Goal: Information Seeking & Learning: Learn about a topic

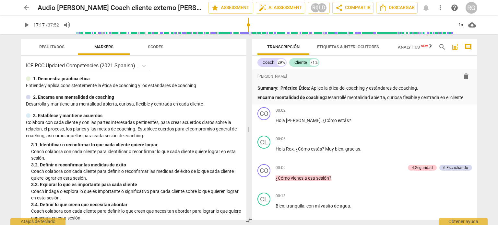
click at [25, 24] on span "play_arrow" at bounding box center [27, 25] width 8 height 8
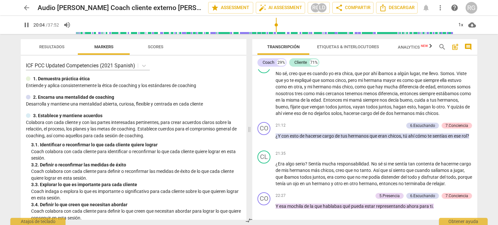
scroll to position [2138, 0]
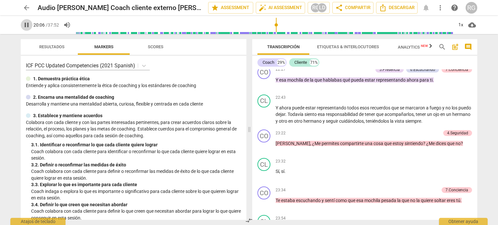
click at [25, 26] on span "pause" at bounding box center [27, 25] width 8 height 8
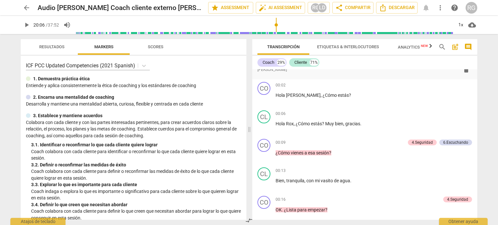
scroll to position [0, 0]
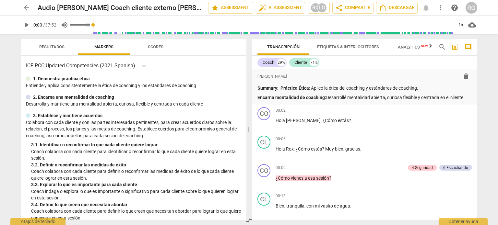
drag, startPoint x: 276, startPoint y: 28, endPoint x: 61, endPoint y: 30, distance: 215.1
click at [93, 31] on input "range" at bounding box center [273, 25] width 361 height 21
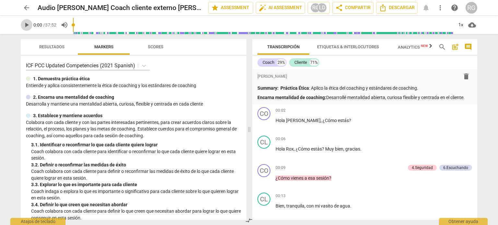
click at [27, 24] on span "play_arrow" at bounding box center [27, 25] width 8 height 8
click at [462, 24] on div "1x" at bounding box center [461, 25] width 12 height 10
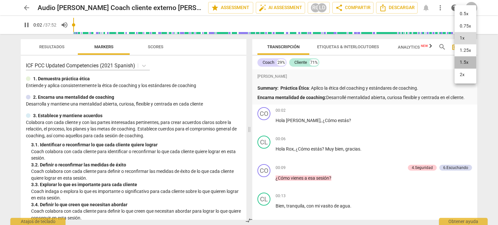
click at [467, 62] on li "1.5x" at bounding box center [466, 62] width 22 height 12
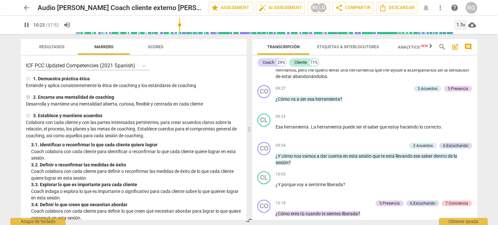
scroll to position [1154, 0]
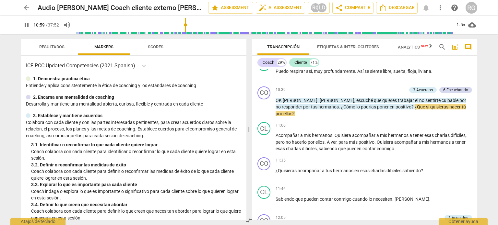
click at [23, 24] on span "pause" at bounding box center [27, 25] width 8 height 8
click at [493, 17] on div "play_arrow 10:59 / 37:52 volume_up 1.5x cloud_download" at bounding box center [249, 25] width 488 height 18
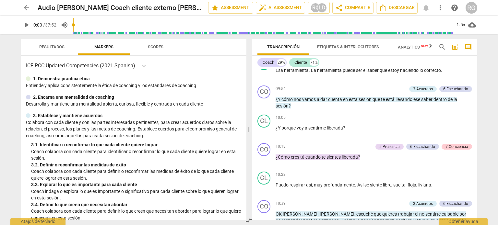
drag, startPoint x: 185, startPoint y: 24, endPoint x: 59, endPoint y: 25, distance: 125.9
click at [73, 23] on input "range" at bounding box center [263, 25] width 381 height 21
click at [26, 27] on span "play_arrow" at bounding box center [27, 25] width 8 height 8
click at [459, 24] on div "1.5x" at bounding box center [461, 25] width 12 height 10
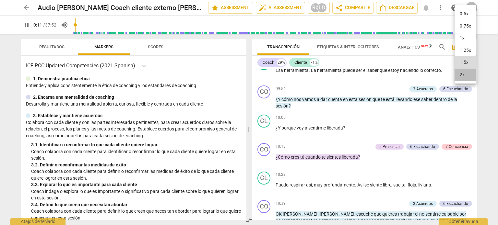
click at [462, 74] on li "2x" at bounding box center [466, 75] width 22 height 12
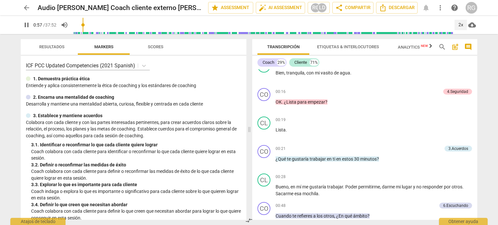
scroll to position [303, 0]
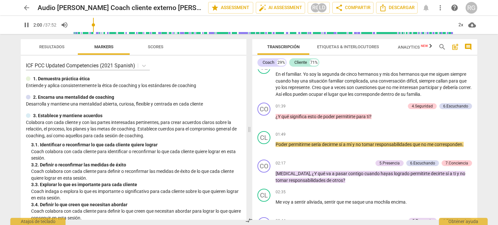
click at [197, 142] on div "3. 1. Identificar o reconfirmar lo que cada cliente quiere lograr" at bounding box center [136, 145] width 210 height 7
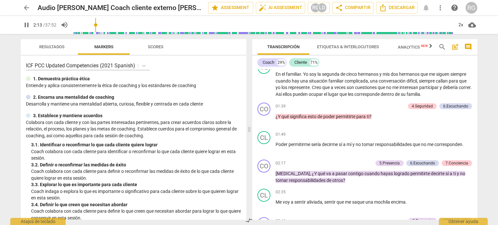
type input "134"
click at [25, 7] on span "arrow_back" at bounding box center [27, 8] width 8 height 8
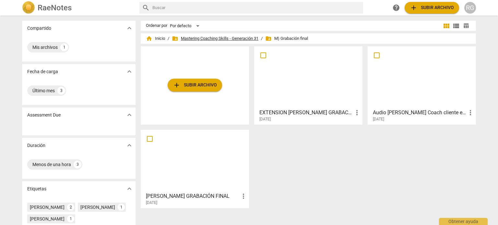
click at [215, 37] on span "folder_shared Mastering Coaching Skills - Generación 31" at bounding box center [215, 38] width 87 height 6
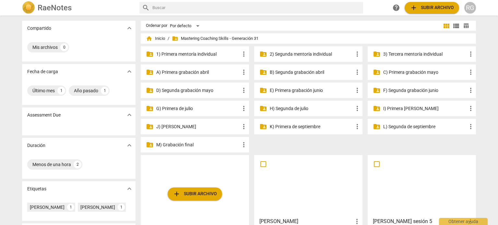
click at [317, 55] on p "2) Segunda mentoría individual" at bounding box center [312, 54] width 84 height 7
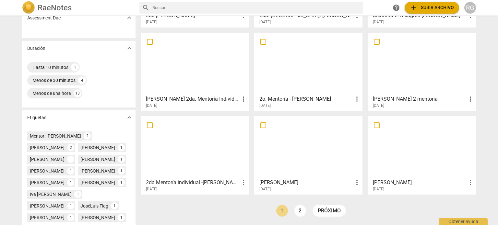
scroll to position [130, 0]
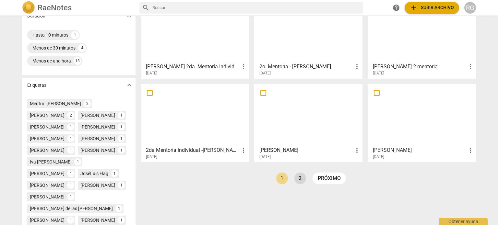
click at [300, 181] on link "2" at bounding box center [301, 179] width 12 height 12
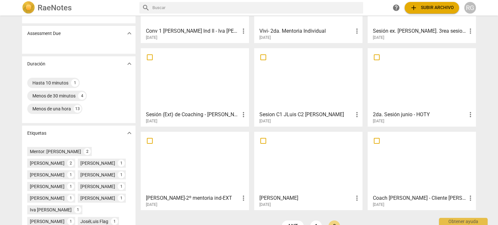
scroll to position [97, 0]
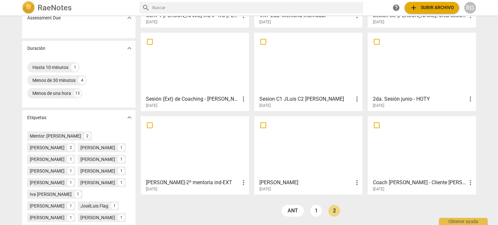
click at [406, 159] on div at bounding box center [422, 147] width 104 height 57
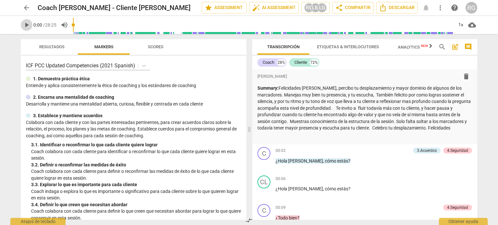
click at [29, 26] on span "play_arrow" at bounding box center [27, 25] width 8 height 8
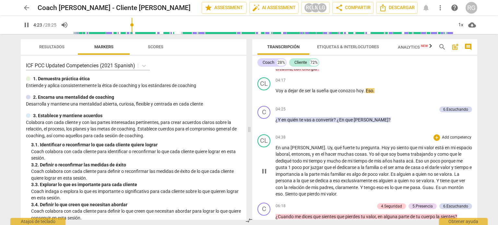
scroll to position [666, 0]
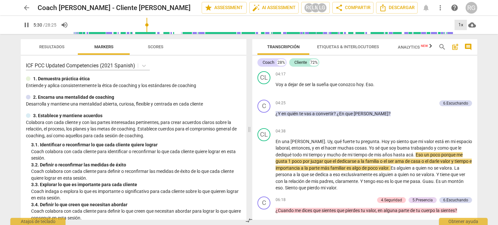
click at [463, 26] on div "1x" at bounding box center [461, 25] width 12 height 10
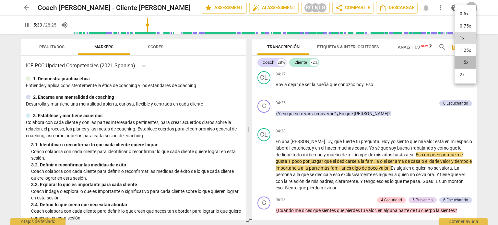
click at [467, 60] on li "1.5x" at bounding box center [466, 62] width 22 height 12
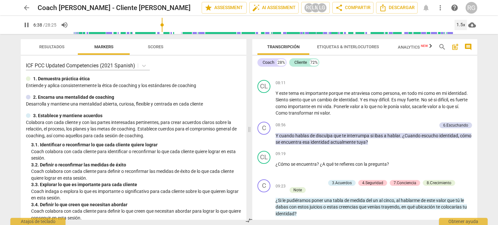
scroll to position [958, 0]
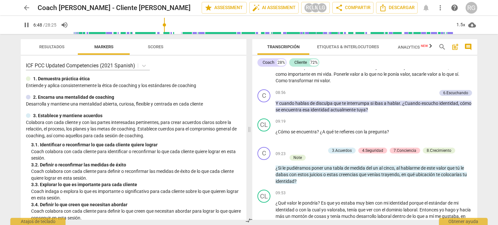
type input "409"
click at [26, 9] on span "arrow_back" at bounding box center [27, 8] width 8 height 8
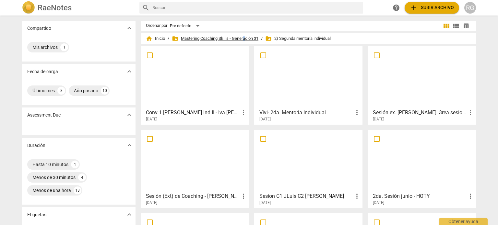
click at [244, 39] on span "folder_shared Mastering Coaching Skills - Generación 31" at bounding box center [215, 38] width 87 height 6
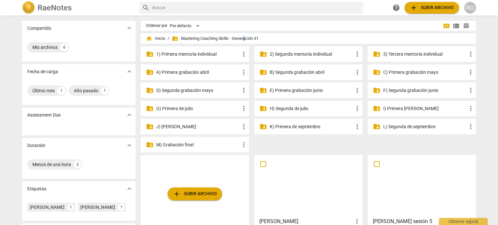
click at [405, 55] on p "3) Tercera mentoría individual" at bounding box center [425, 54] width 84 height 7
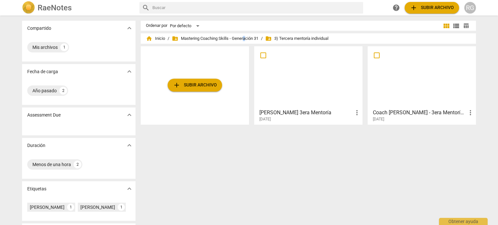
click at [415, 84] on div at bounding box center [422, 77] width 104 height 57
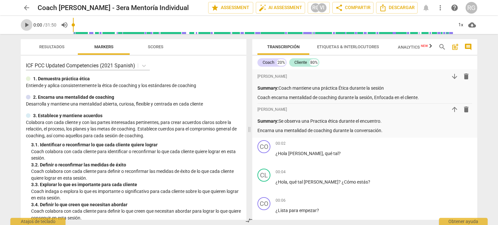
click at [23, 23] on span "play_arrow" at bounding box center [27, 25] width 8 height 8
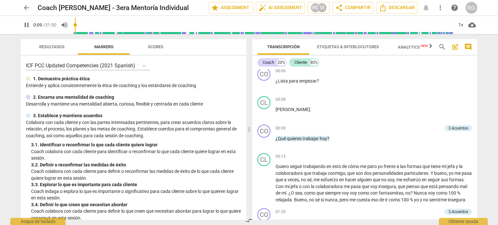
scroll to position [162, 0]
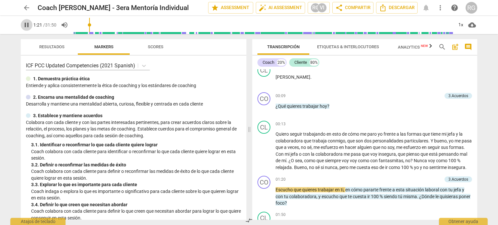
click at [30, 25] on span "pause" at bounding box center [27, 25] width 8 height 8
click at [29, 24] on span "play_arrow" at bounding box center [27, 25] width 8 height 8
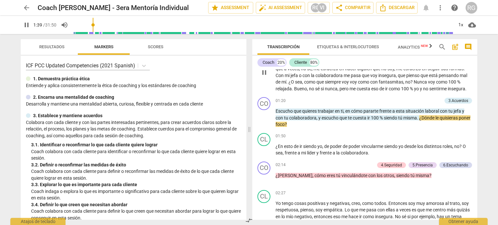
scroll to position [260, 0]
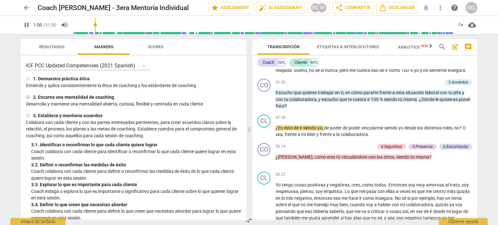
click at [26, 25] on span "pause" at bounding box center [27, 25] width 8 height 8
click at [24, 24] on span "play_arrow" at bounding box center [27, 25] width 8 height 8
click at [27, 22] on span "pause" at bounding box center [27, 25] width 8 height 8
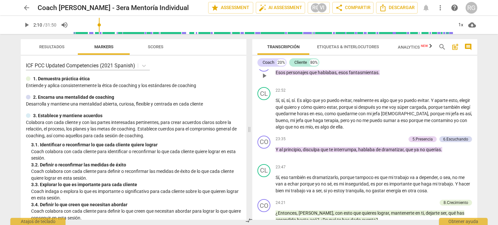
scroll to position [1752, 0]
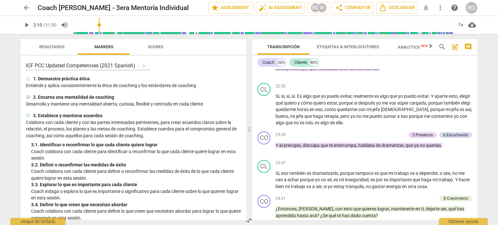
click at [26, 26] on span "play_arrow" at bounding box center [27, 25] width 8 height 8
drag, startPoint x: 102, startPoint y: 24, endPoint x: 76, endPoint y: 26, distance: 26.7
click at [76, 26] on input "range" at bounding box center [263, 25] width 381 height 21
click at [460, 23] on div "1x" at bounding box center [461, 25] width 12 height 10
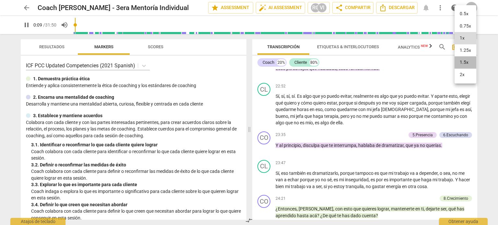
click at [464, 64] on li "1.5x" at bounding box center [466, 62] width 22 height 12
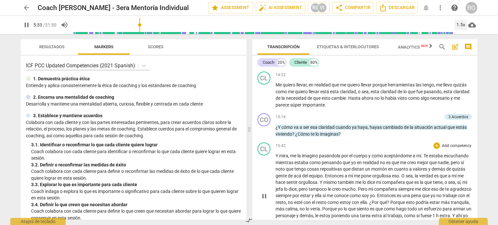
scroll to position [1168, 0]
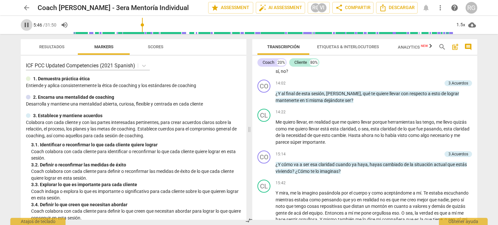
click at [29, 26] on span "pause" at bounding box center [27, 25] width 8 height 8
click at [23, 24] on span "play_arrow" at bounding box center [27, 25] width 8 height 8
type input "426"
click at [29, 10] on span "arrow_back" at bounding box center [27, 8] width 8 height 8
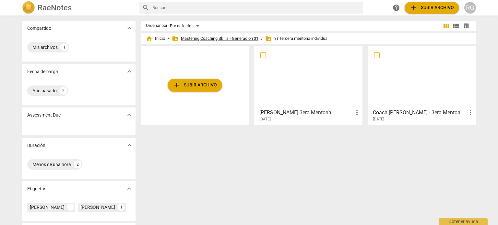
click at [224, 38] on span "folder_shared Mastering Coaching Skills - Generación 31" at bounding box center [215, 38] width 87 height 6
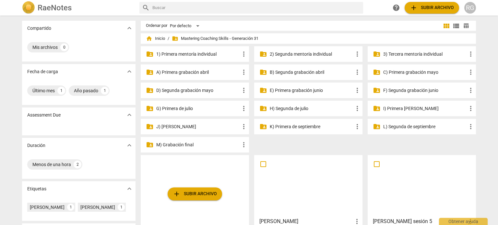
click at [178, 146] on p "M) Grabación final" at bounding box center [198, 145] width 84 height 7
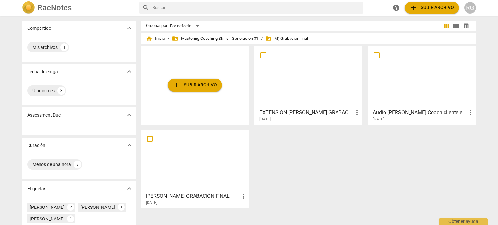
click at [449, 90] on div at bounding box center [422, 77] width 104 height 57
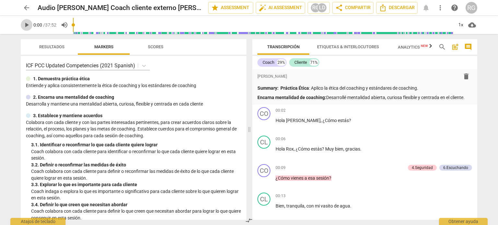
click at [28, 25] on span "play_arrow" at bounding box center [27, 25] width 8 height 8
click at [460, 24] on div "1x" at bounding box center [461, 25] width 12 height 10
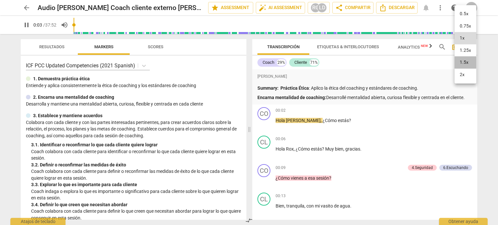
click at [465, 62] on li "1.5x" at bounding box center [466, 62] width 22 height 12
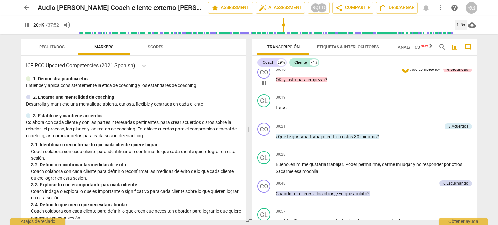
scroll to position [195, 0]
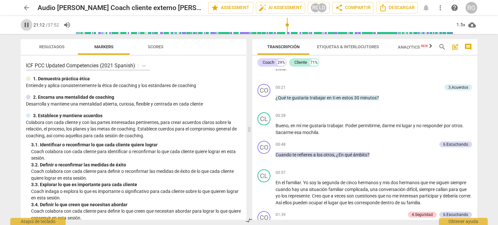
click at [26, 26] on span "pause" at bounding box center [27, 25] width 8 height 8
click at [28, 26] on span "play_arrow" at bounding box center [27, 25] width 8 height 8
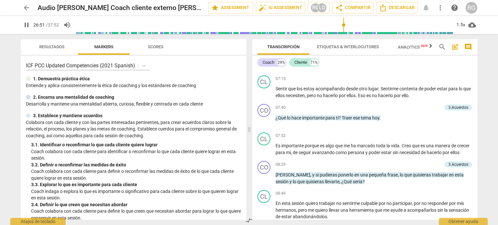
scroll to position [843, 0]
click at [280, 46] on span "Transcripción" at bounding box center [283, 46] width 32 height 5
click at [468, 45] on span "comment" at bounding box center [469, 47] width 8 height 8
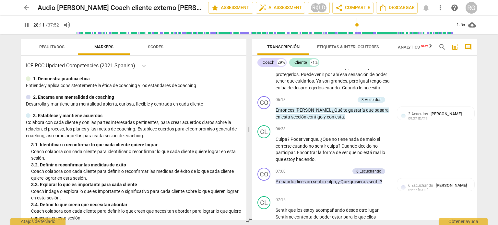
scroll to position [901, 0]
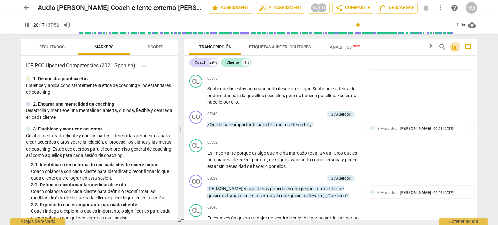
click at [456, 47] on span "post_add" at bounding box center [456, 47] width 8 height 8
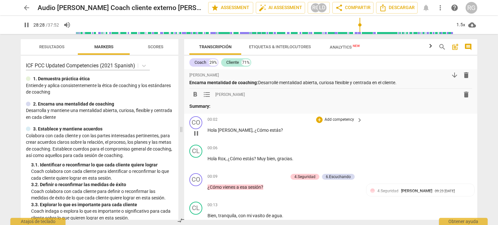
scroll to position [0, 0]
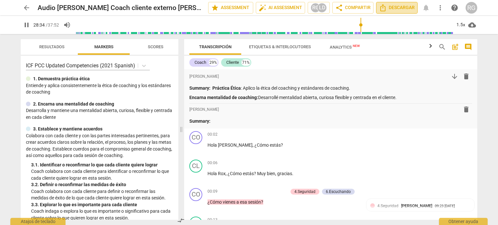
click at [408, 7] on span "Descargar" at bounding box center [397, 8] width 36 height 8
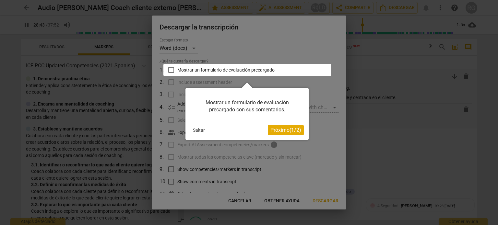
click at [288, 132] on span "Próximo ( 1 / 2 )" at bounding box center [286, 130] width 31 height 6
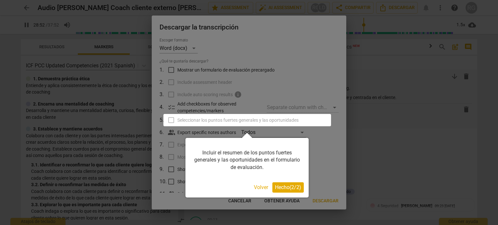
click at [278, 187] on span "Hecho ( 2 / 2 )" at bounding box center [288, 188] width 26 height 6
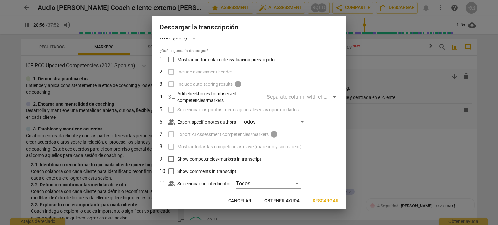
scroll to position [20, 0]
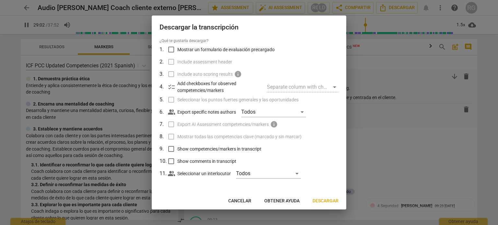
click at [322, 200] on span "Descargar" at bounding box center [326, 201] width 26 height 6
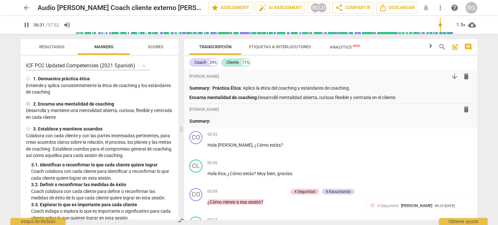
click at [27, 26] on span "pause" at bounding box center [27, 25] width 8 height 8
click at [29, 26] on span "play_arrow" at bounding box center [27, 25] width 8 height 8
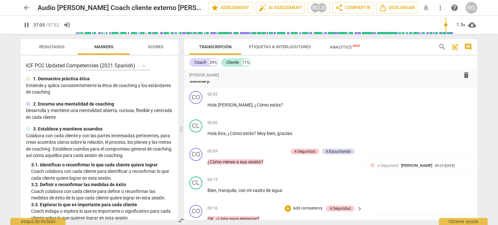
scroll to position [0, 0]
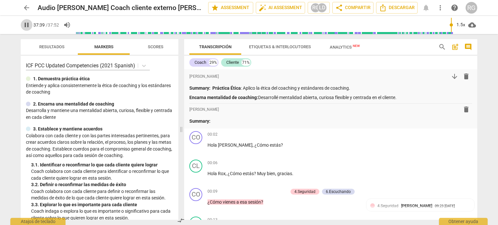
click at [26, 25] on span "pause" at bounding box center [27, 25] width 8 height 8
click at [26, 25] on span "play_arrow" at bounding box center [27, 25] width 8 height 8
drag, startPoint x: 453, startPoint y: 25, endPoint x: 458, endPoint y: 25, distance: 5.2
click at [454, 25] on input "range" at bounding box center [265, 25] width 378 height 21
click at [27, 24] on span "play_arrow" at bounding box center [27, 25] width 8 height 8
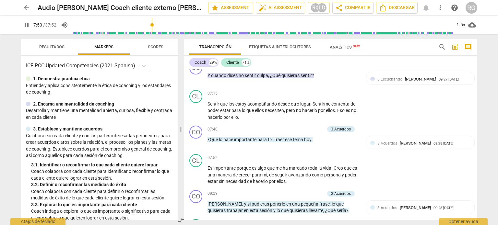
scroll to position [908, 0]
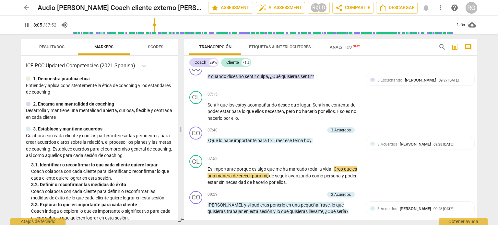
click at [28, 27] on span "pause" at bounding box center [27, 25] width 8 height 8
click at [28, 24] on span "play_arrow" at bounding box center [27, 25] width 8 height 8
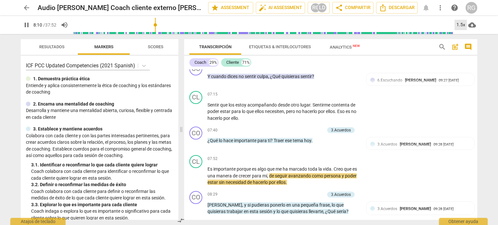
click at [462, 23] on div "1.5x" at bounding box center [461, 25] width 12 height 10
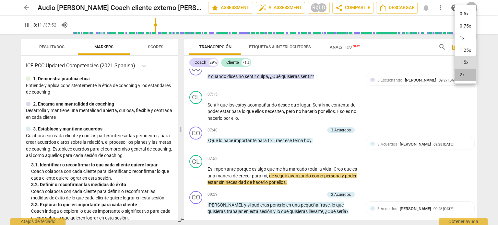
click at [464, 75] on li "2x" at bounding box center [466, 75] width 22 height 12
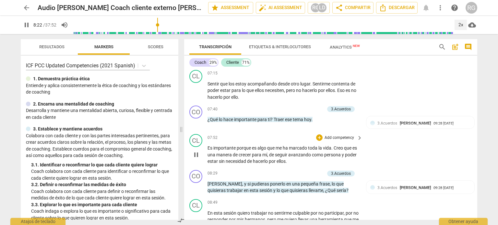
scroll to position [941, 0]
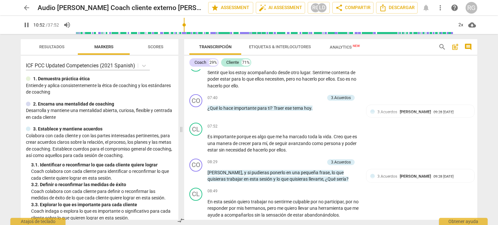
drag, startPoint x: 164, startPoint y: 25, endPoint x: 185, endPoint y: 27, distance: 21.5
click at [185, 27] on input "range" at bounding box center [265, 25] width 378 height 21
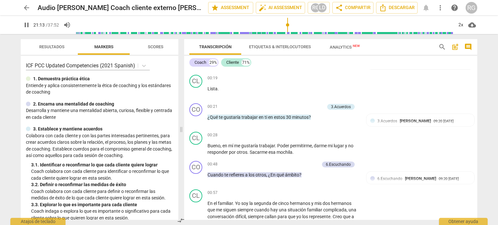
scroll to position [206, 0]
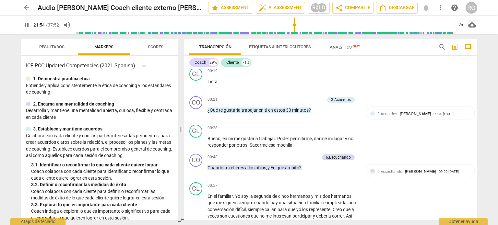
type input "1315"
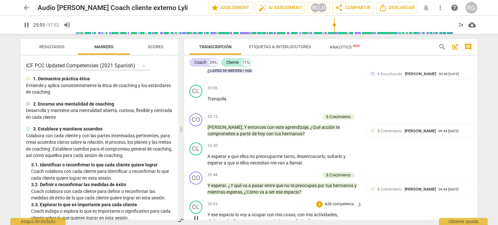
scroll to position [3613, 0]
drag, startPoint x: 345, startPoint y: 24, endPoint x: 363, endPoint y: 27, distance: 18.0
click at [363, 27] on input "range" at bounding box center [265, 25] width 378 height 21
drag, startPoint x: 364, startPoint y: 26, endPoint x: 416, endPoint y: 31, distance: 51.6
click at [416, 31] on input "range" at bounding box center [265, 25] width 378 height 21
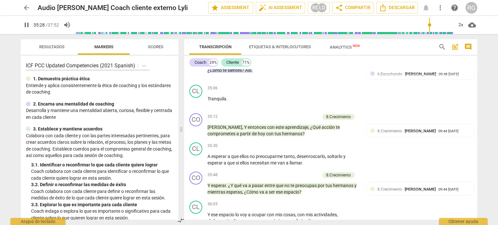
click at [429, 25] on input "range" at bounding box center [265, 25] width 378 height 21
click at [26, 25] on span "pause" at bounding box center [27, 25] width 8 height 8
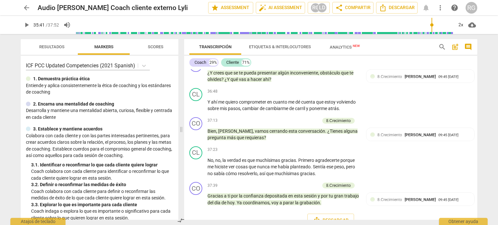
scroll to position [3841, 0]
type input "2142"
